Goal: Use online tool/utility: Use online tool/utility

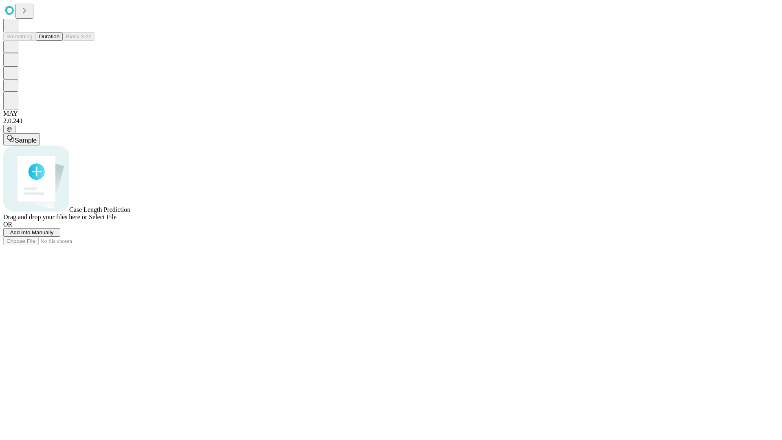
click at [116, 220] on span "Select File" at bounding box center [103, 216] width 28 height 7
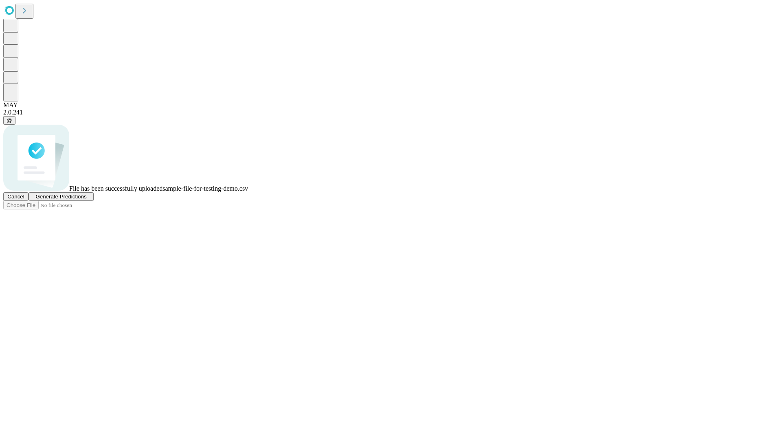
click at [86, 200] on span "Generate Predictions" at bounding box center [60, 196] width 51 height 6
